Goal: Book appointment/travel/reservation

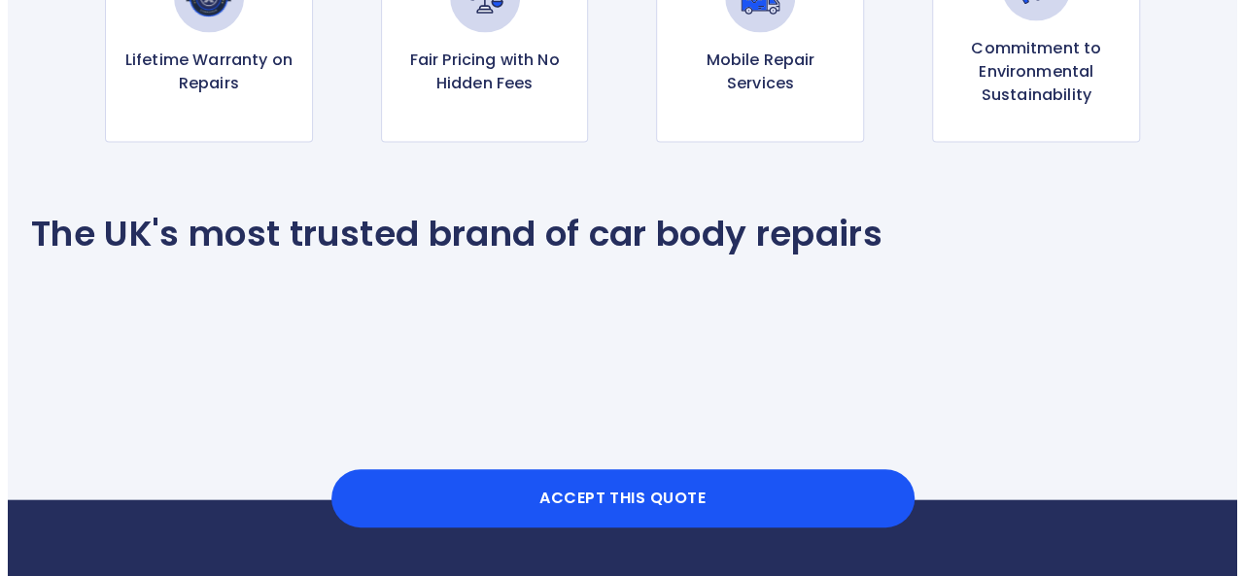
scroll to position [1951, 0]
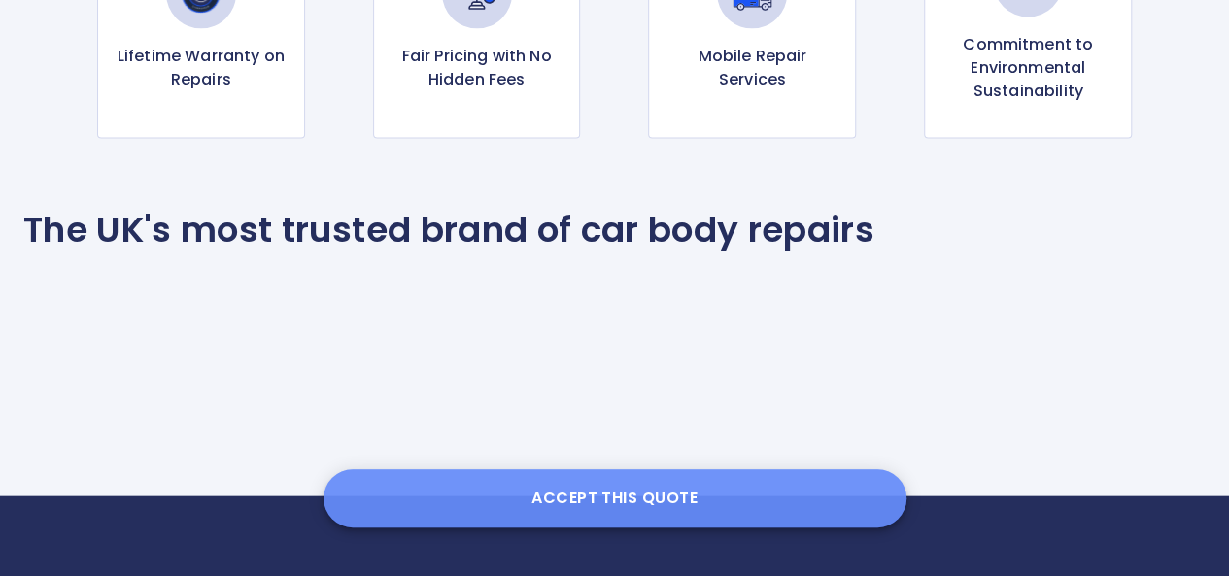
click at [657, 493] on button "Accept this Quote" at bounding box center [615, 498] width 583 height 58
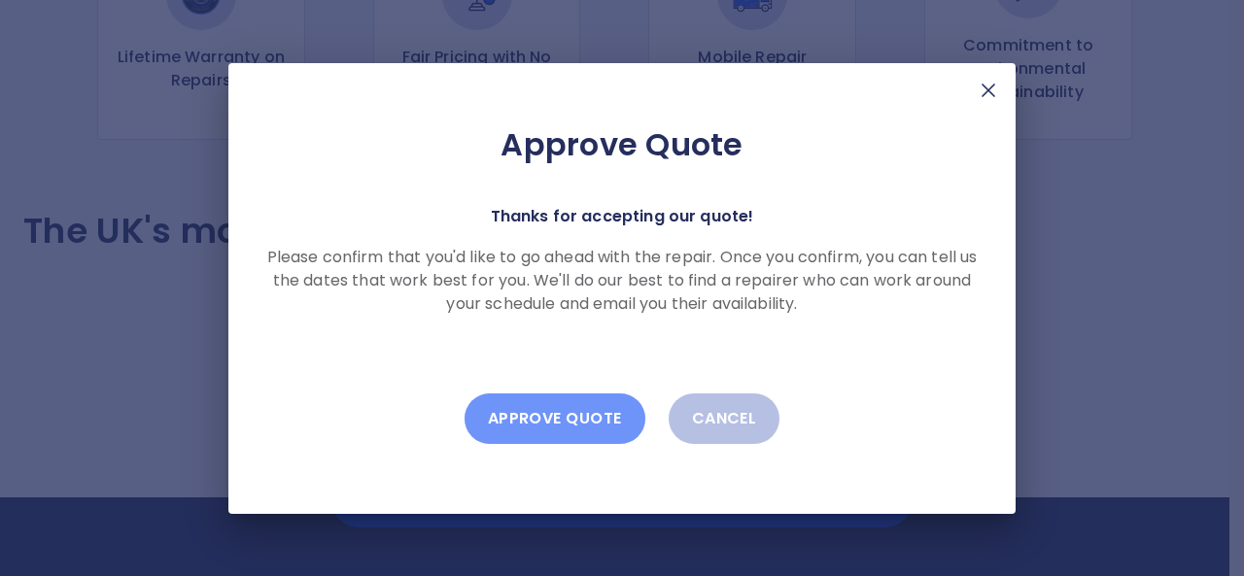
click at [580, 419] on button "Approve Quote" at bounding box center [554, 419] width 181 height 51
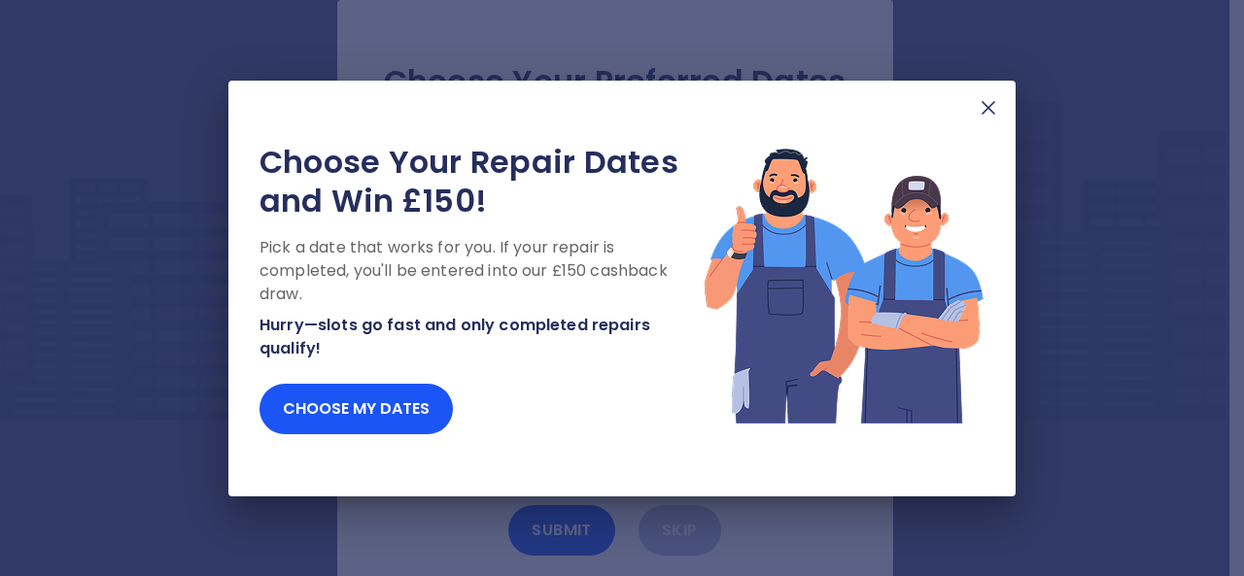
click at [986, 112] on img at bounding box center [988, 107] width 23 height 23
click at [987, 110] on img at bounding box center [988, 107] width 23 height 23
click at [992, 118] on img at bounding box center [988, 107] width 23 height 23
click at [989, 114] on img at bounding box center [988, 107] width 23 height 23
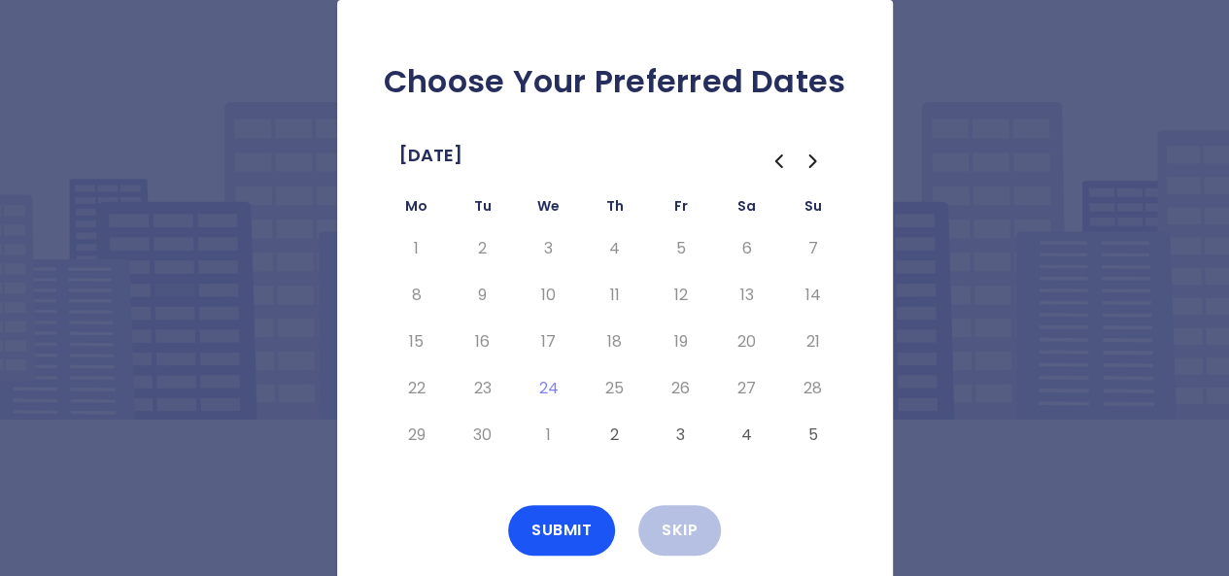
click at [677, 440] on button "3" at bounding box center [681, 435] width 35 height 31
click at [581, 531] on button "Submit" at bounding box center [561, 530] width 107 height 51
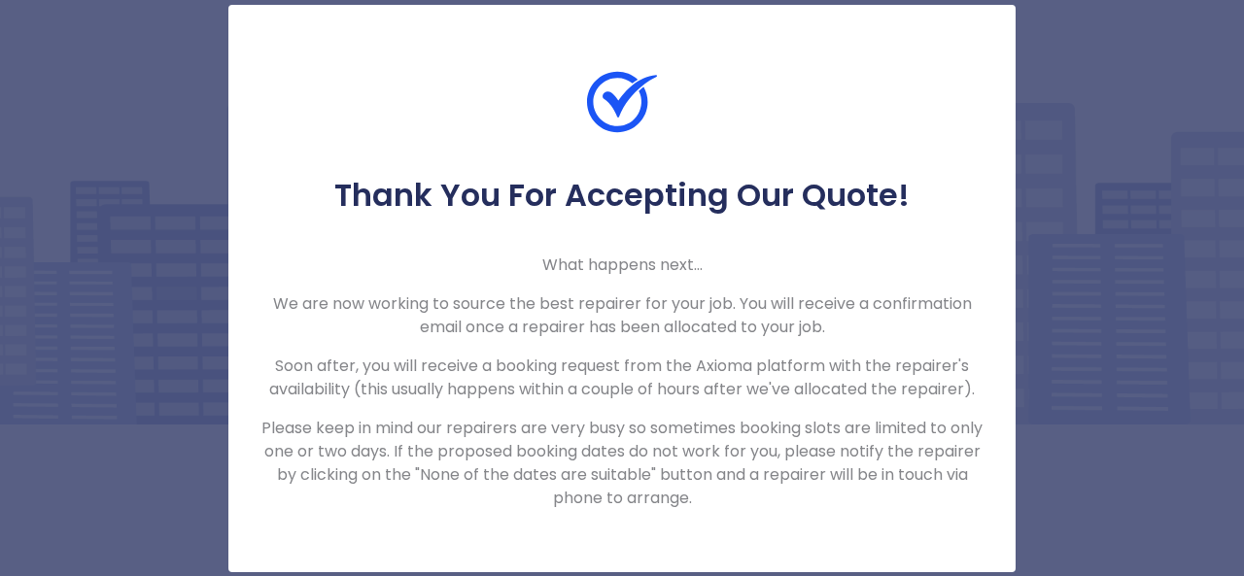
click at [1209, 160] on div "Thank You For Accepting Our Quote! What happens next... We are now working to s…" at bounding box center [622, 288] width 1244 height 576
click at [1124, 196] on div "Thank You For Accepting Our Quote! What happens next... We are now working to s…" at bounding box center [622, 288] width 1244 height 576
click at [858, 432] on p "Please keep in mind our repairers are very busy so sometimes booking slots are …" at bounding box center [621, 463] width 725 height 93
click at [1059, 129] on div "Thank You For Accepting Our Quote! What happens next... We are now working to s…" at bounding box center [622, 288] width 1244 height 576
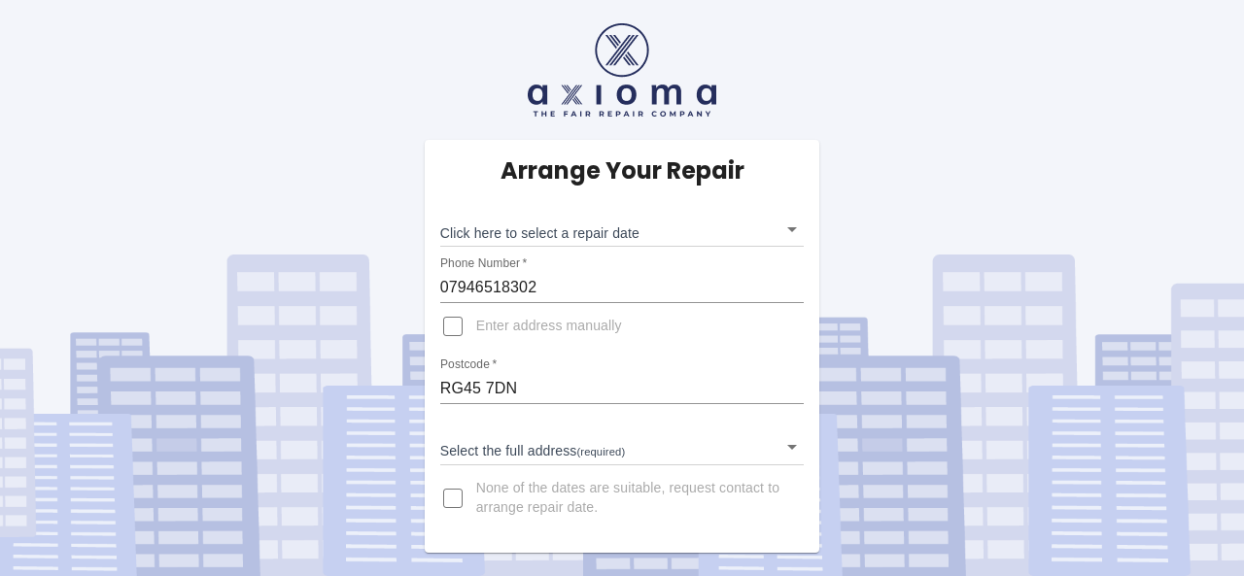
click at [782, 226] on body "Arrange Your Repair Click here to select a repair date ​ Phone Number   * 07946…" at bounding box center [622, 288] width 1244 height 576
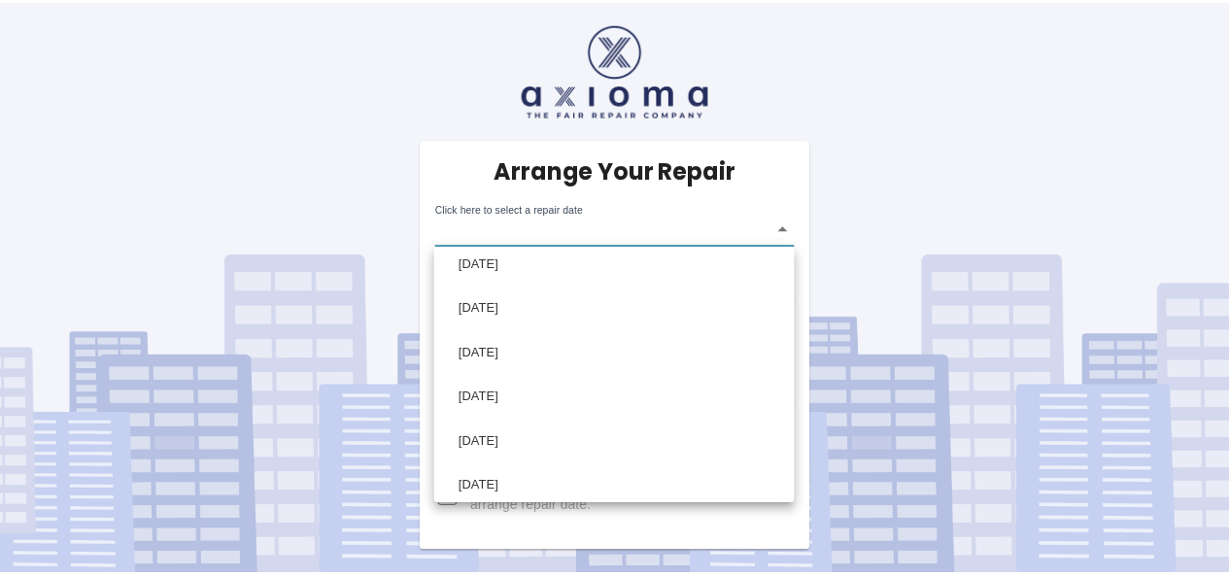
scroll to position [152, 0]
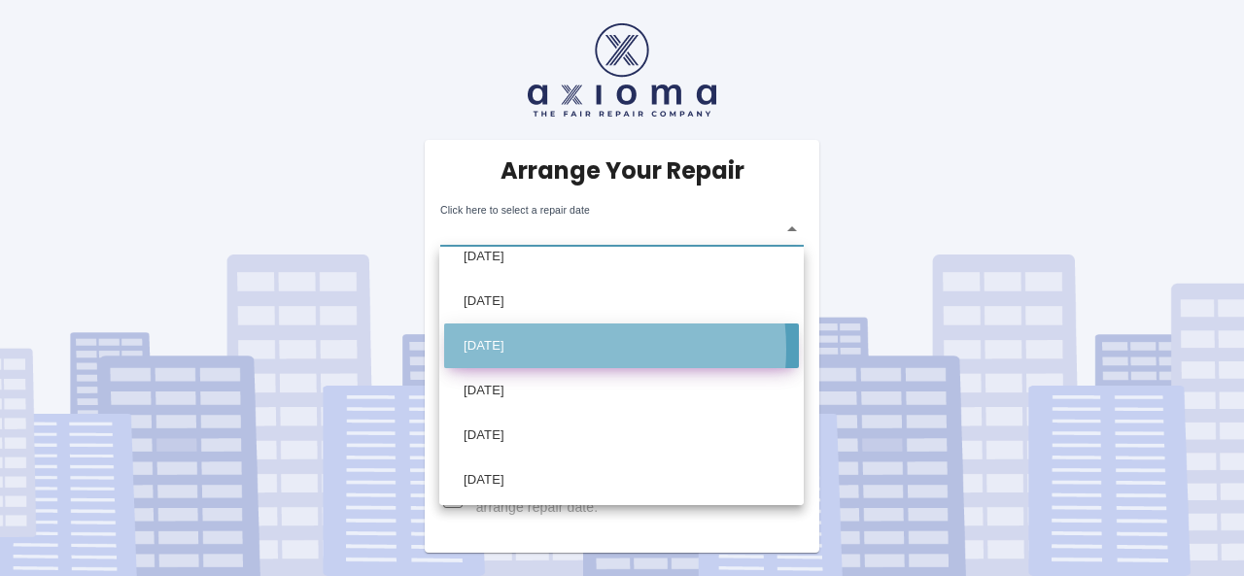
click at [546, 349] on li "Wed Oct 15 2025" at bounding box center [621, 346] width 355 height 45
type input "2025-10-15T00:00:00.000Z"
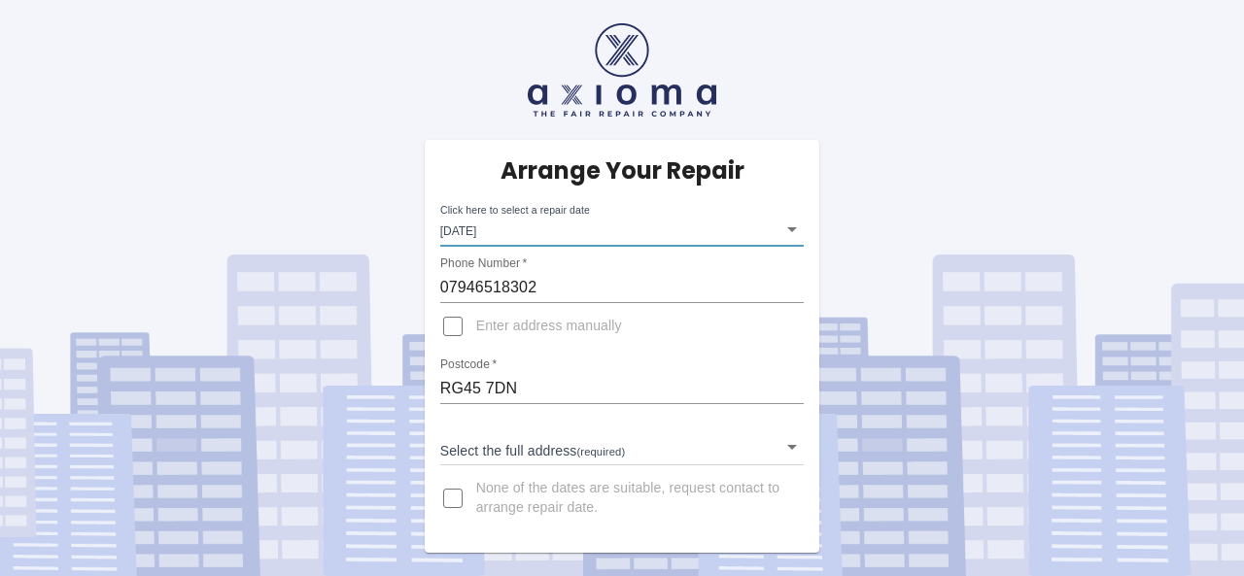
click at [453, 328] on input "Enter address manually" at bounding box center [452, 326] width 47 height 47
checkbox input "true"
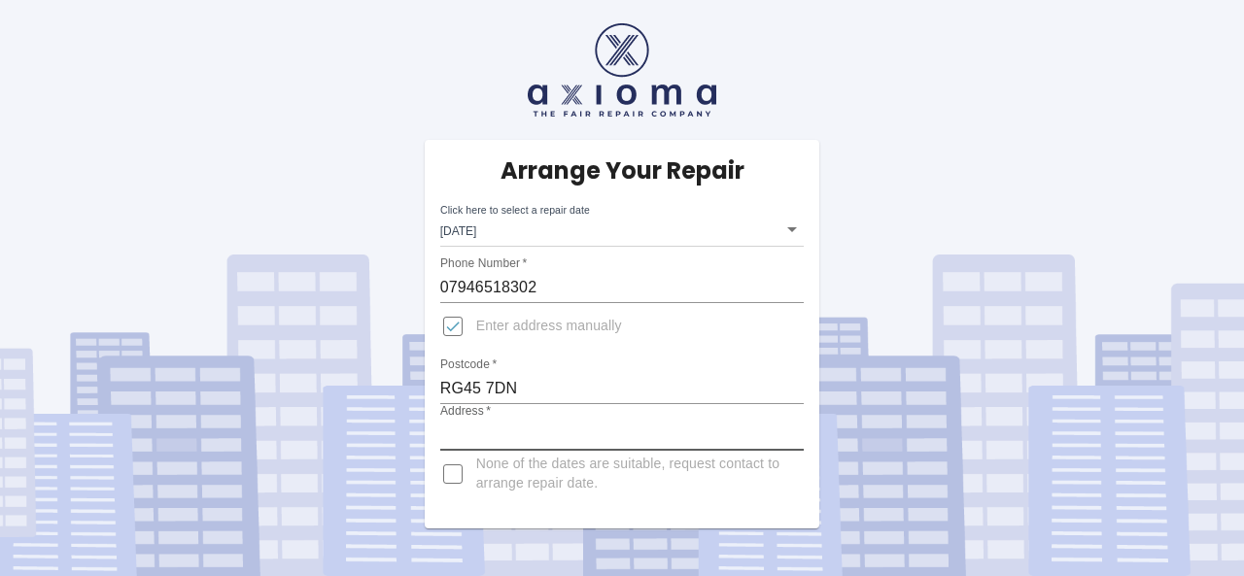
click at [490, 429] on input "Address   *" at bounding box center [622, 435] width 364 height 31
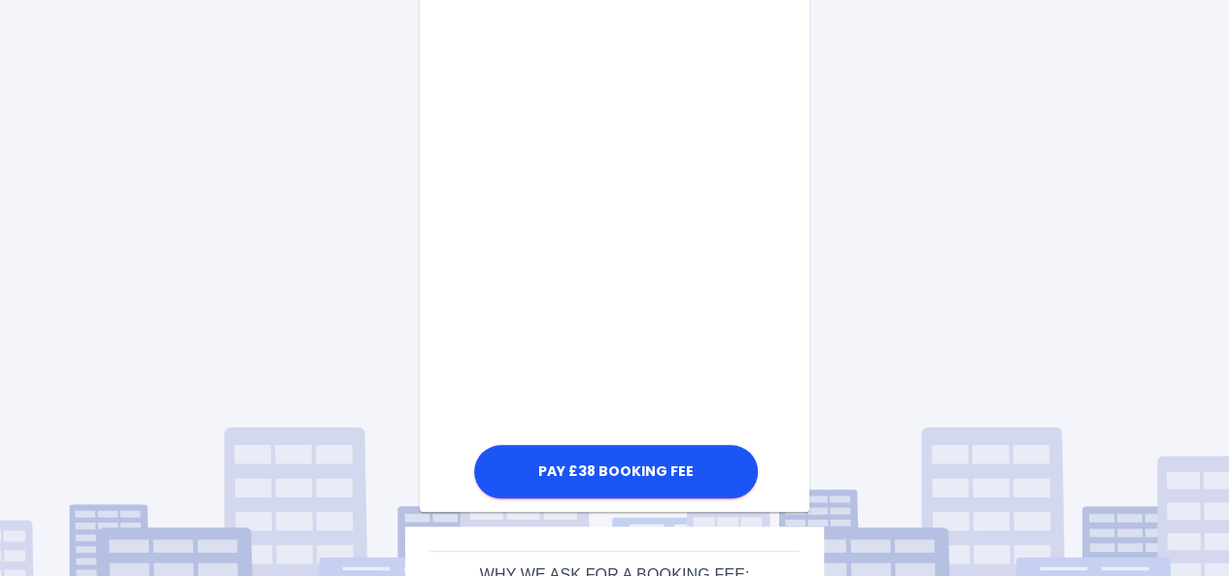
scroll to position [668, 0]
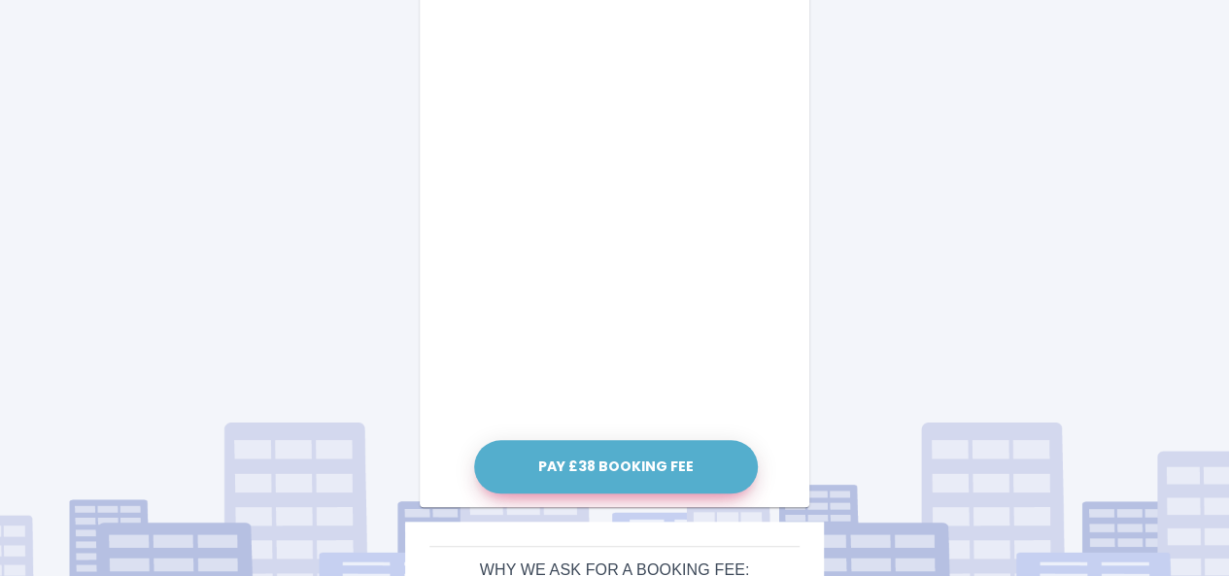
type input "2 Oak Cottages, 31 Brookers Corner, Crowthorne"
click at [616, 470] on button "Pay £38 Booking Fee" at bounding box center [616, 466] width 284 height 53
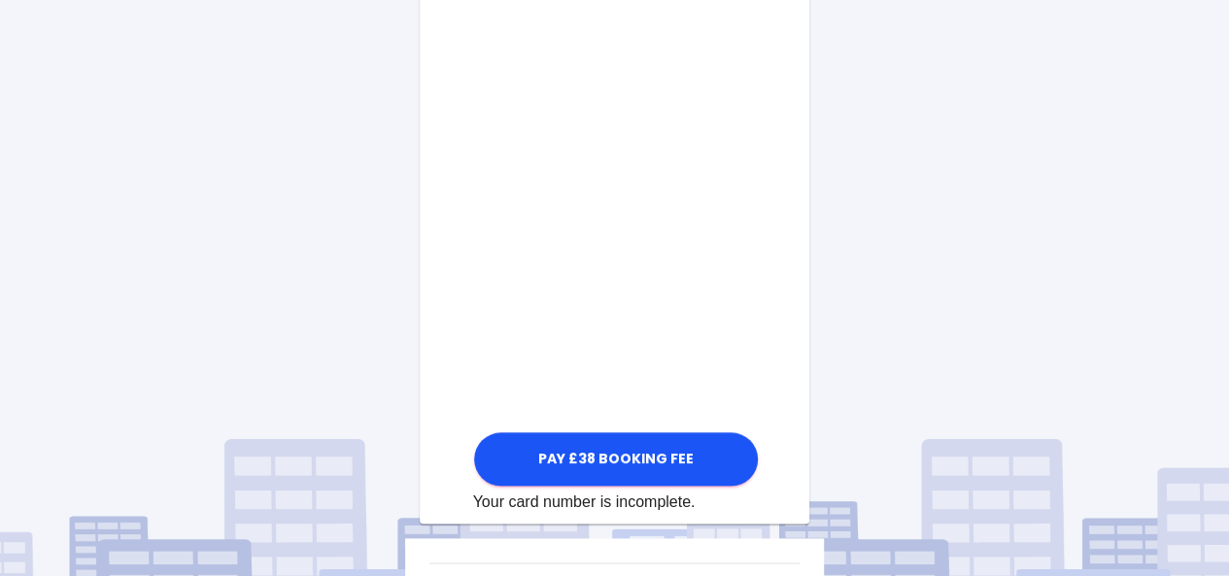
scroll to position [1019, 0]
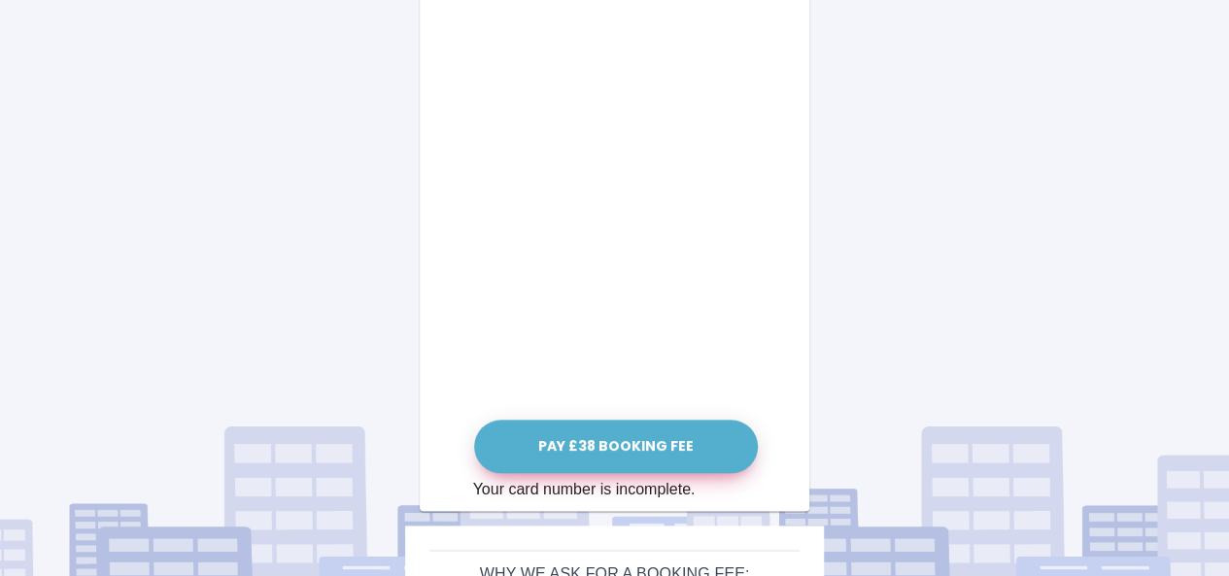
click at [600, 455] on button "Pay £38 Booking Fee" at bounding box center [616, 446] width 284 height 53
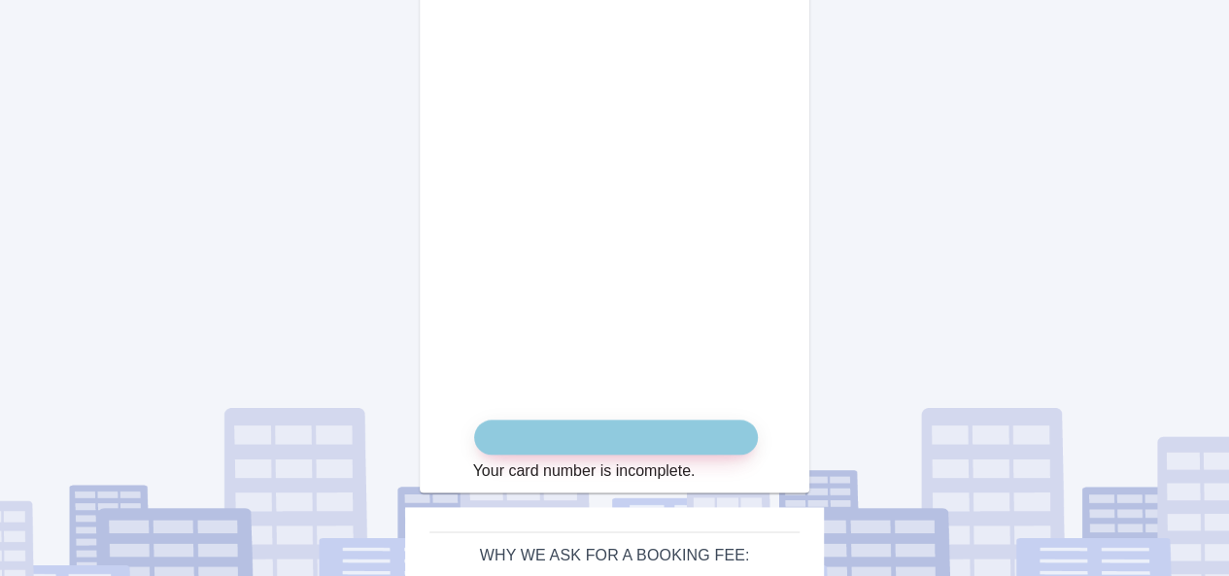
scroll to position [1167, 0]
